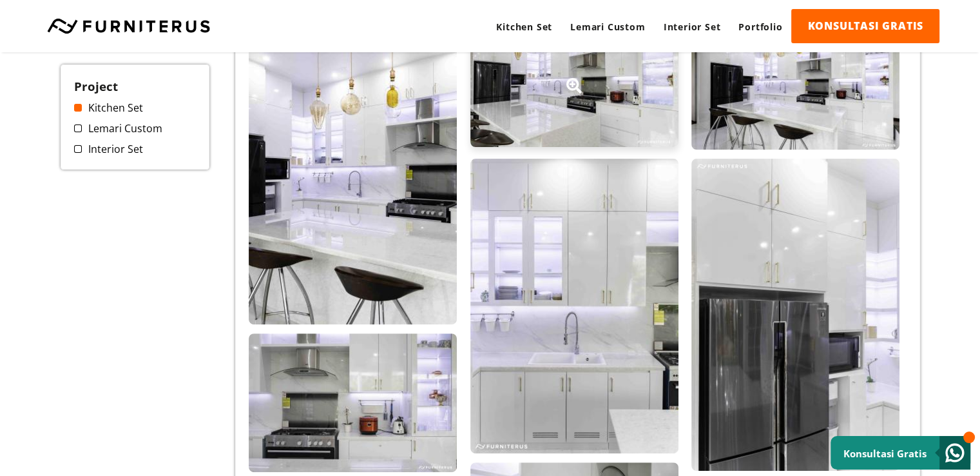
scroll to position [64, 0]
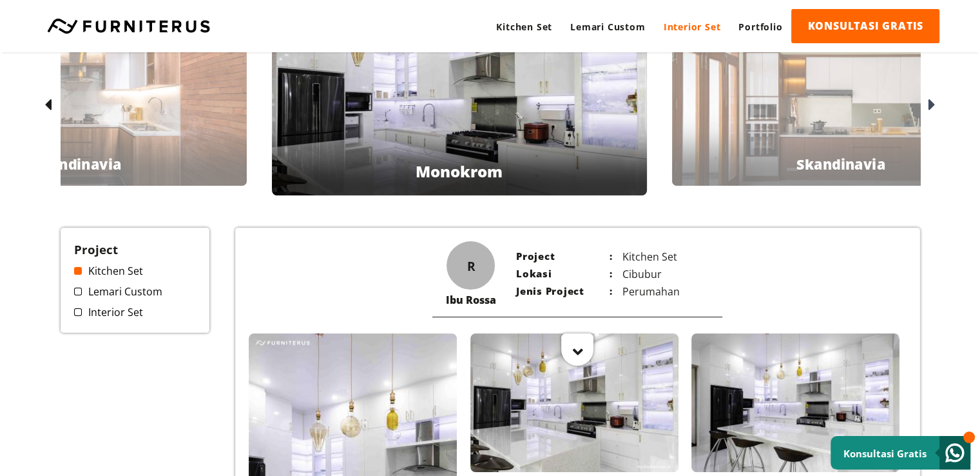
click at [691, 22] on link "Interior Set" at bounding box center [692, 26] width 75 height 35
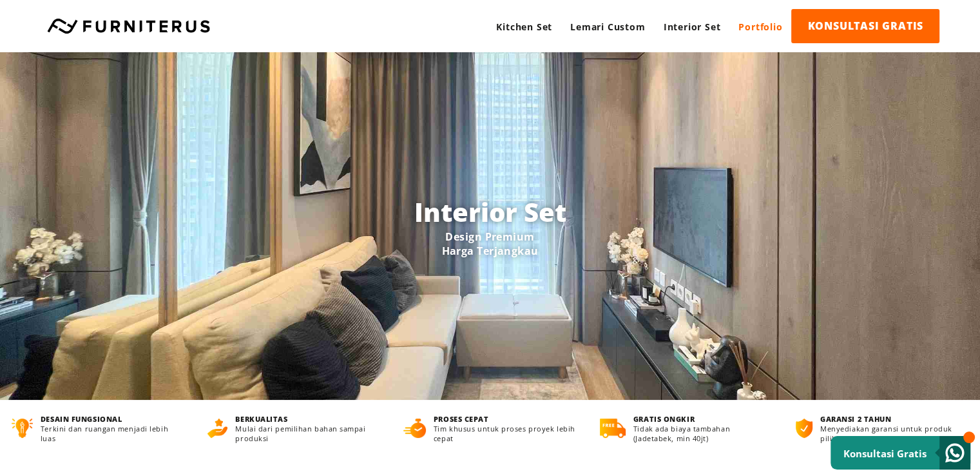
click at [747, 26] on link "Portfolio" at bounding box center [761, 26] width 62 height 35
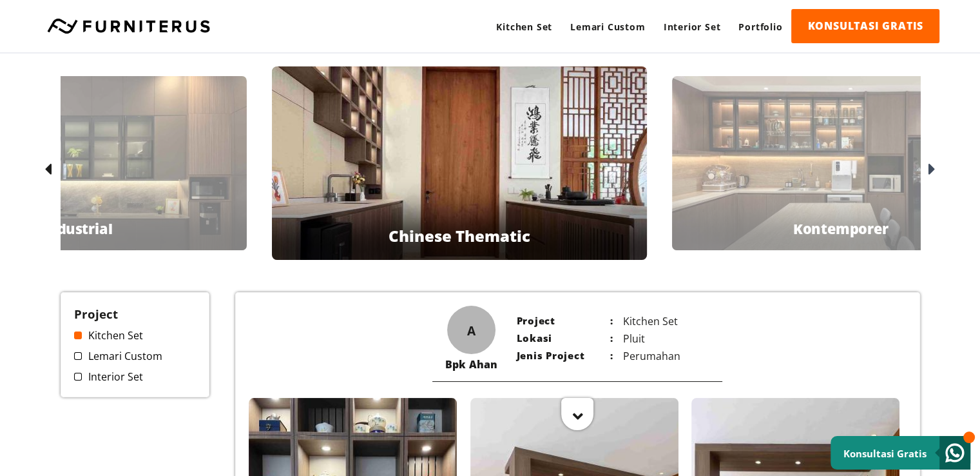
click at [109, 376] on link "Interior Set" at bounding box center [135, 376] width 122 height 14
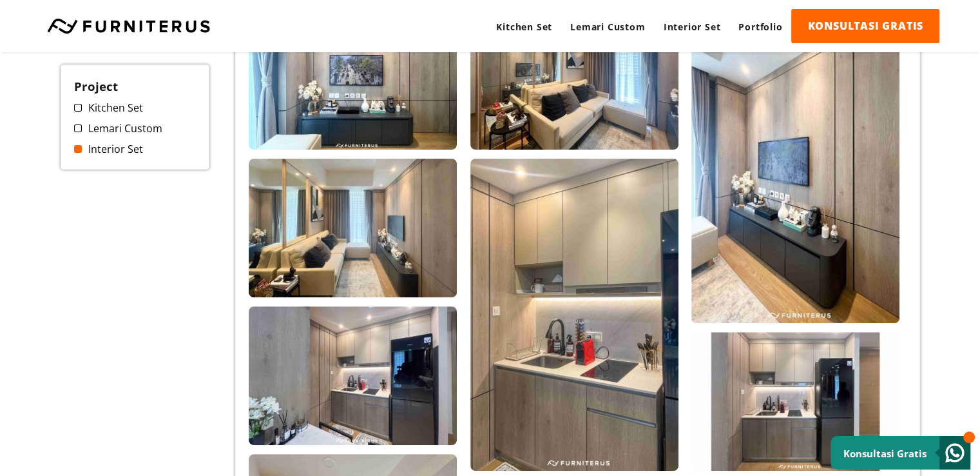
scroll to position [129, 0]
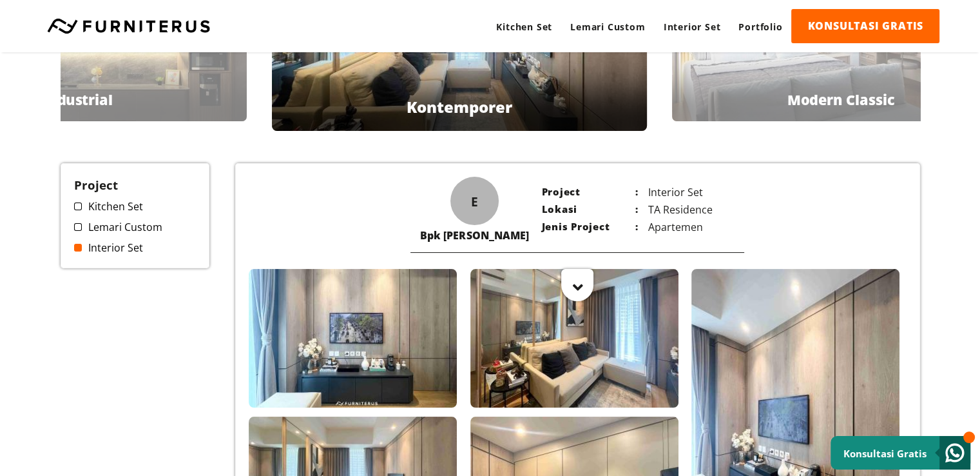
click at [103, 228] on link "Lemari Custom" at bounding box center [135, 227] width 122 height 14
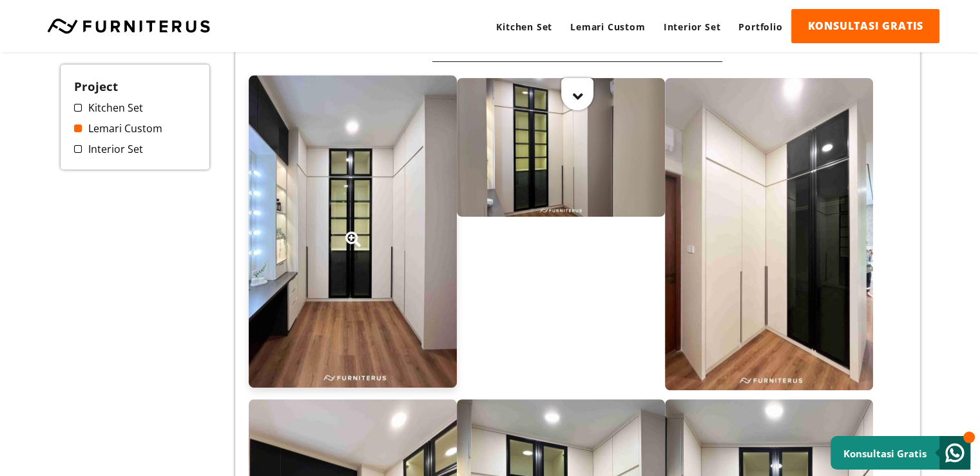
scroll to position [322, 0]
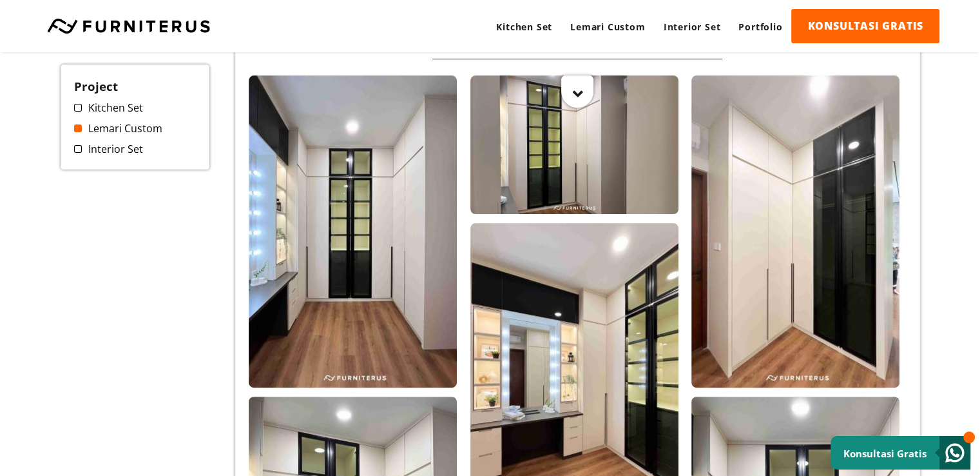
click at [115, 143] on link "Interior Set" at bounding box center [135, 149] width 122 height 14
